Goal: Check status: Check status

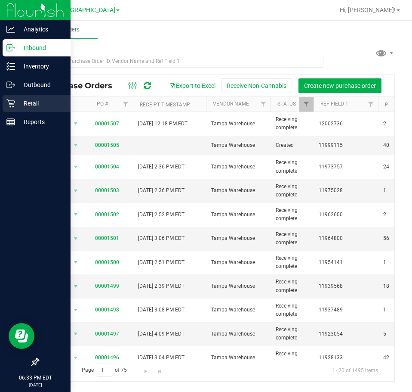
click at [4, 100] on div "Retail" at bounding box center [37, 103] width 68 height 17
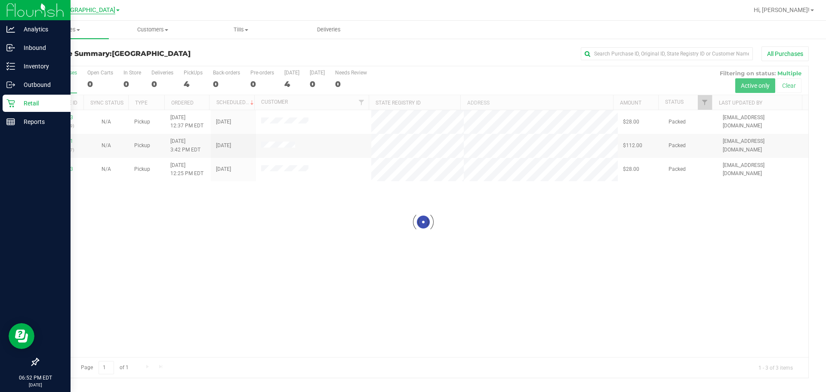
click at [86, 11] on span "[GEOGRAPHIC_DATA]" at bounding box center [85, 10] width 59 height 8
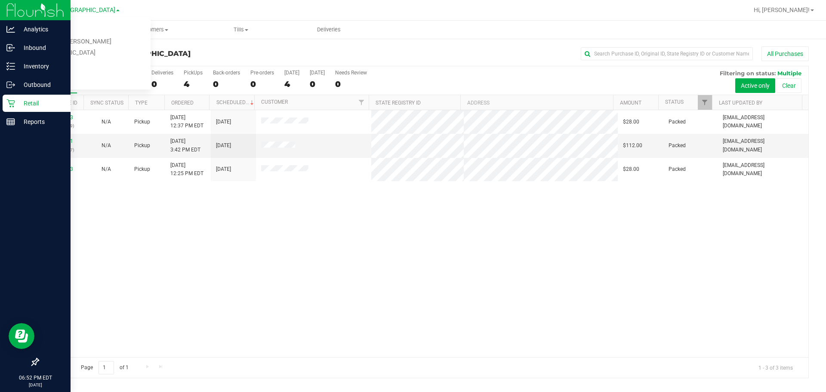
click at [316, 257] on div "12003273 (327656979) N/A Pickup [DATE] 12:37 PM EDT 9/25/2025 $28.00 Packed [EM…" at bounding box center [423, 233] width 770 height 247
click at [0, 119] on link "Reports" at bounding box center [35, 122] width 71 height 19
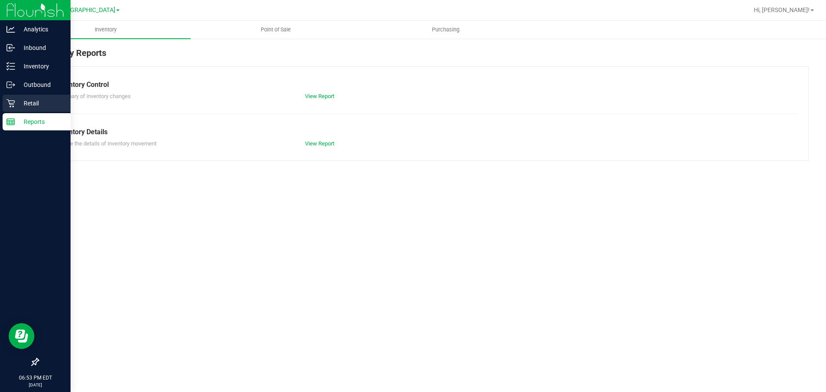
click at [17, 106] on p "Retail" at bounding box center [41, 103] width 52 height 10
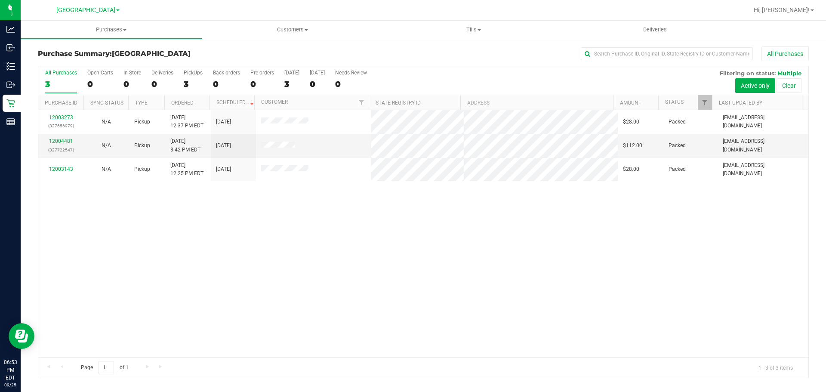
click at [412, 282] on div "12003273 (327656979) N/A Pickup [DATE] 12:37 PM EDT 9/25/2025 $28.00 Packed [EM…" at bounding box center [423, 233] width 770 height 247
